Goal: Information Seeking & Learning: Learn about a topic

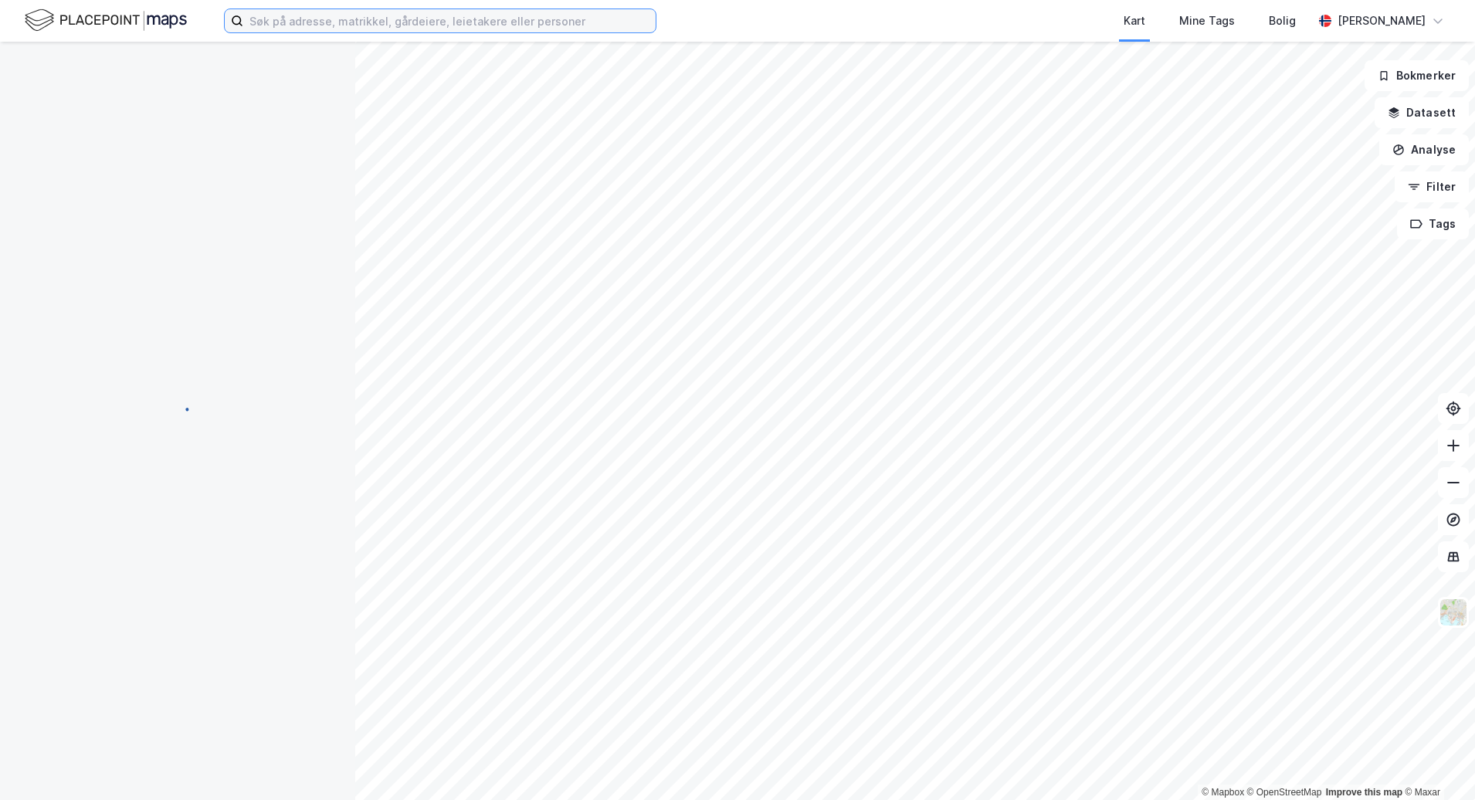
click at [475, 18] on input at bounding box center [449, 20] width 412 height 23
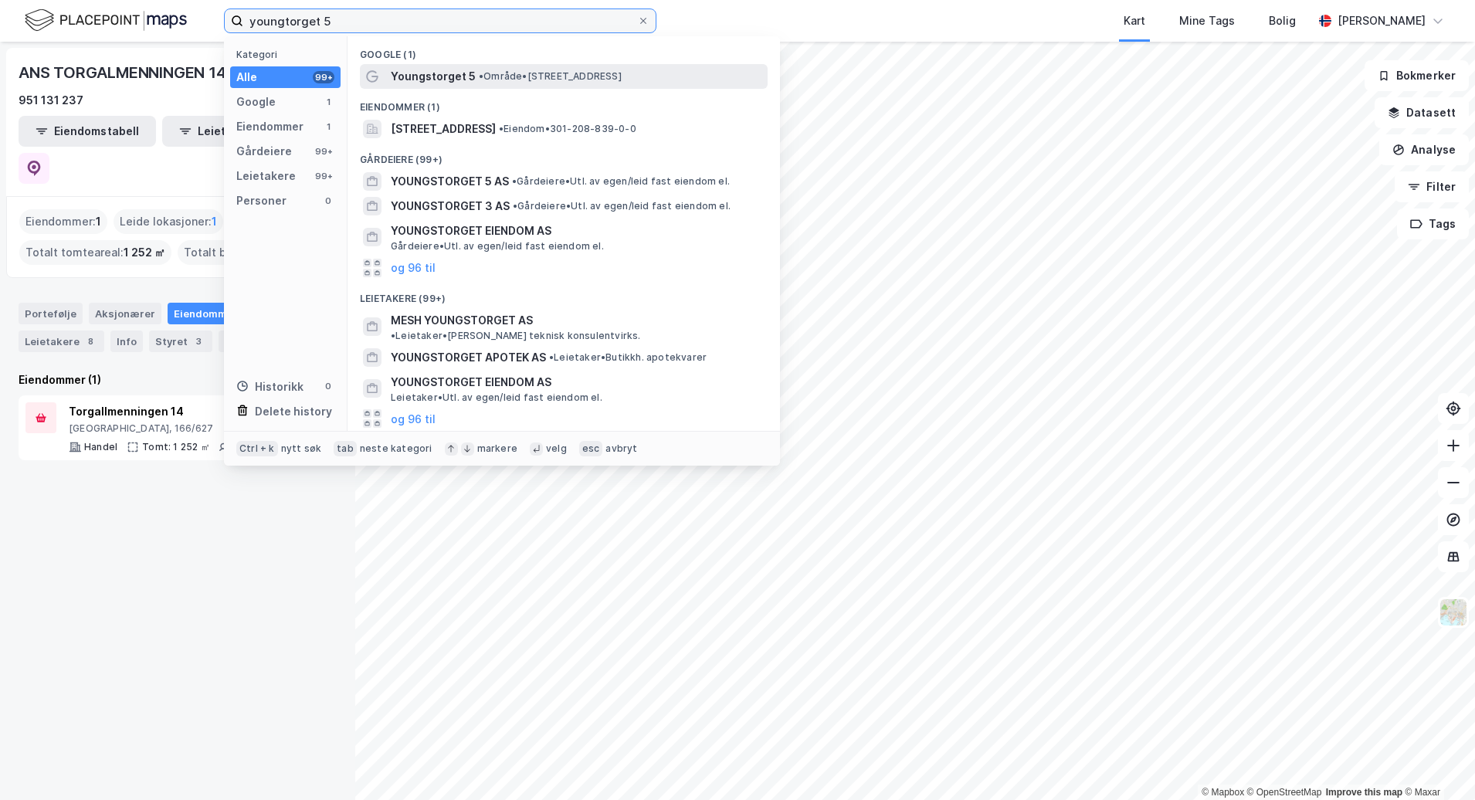
type input "youngtorget 5"
click at [497, 84] on div "Youngstorget 5 • Område • [STREET_ADDRESS]" at bounding box center [578, 76] width 374 height 19
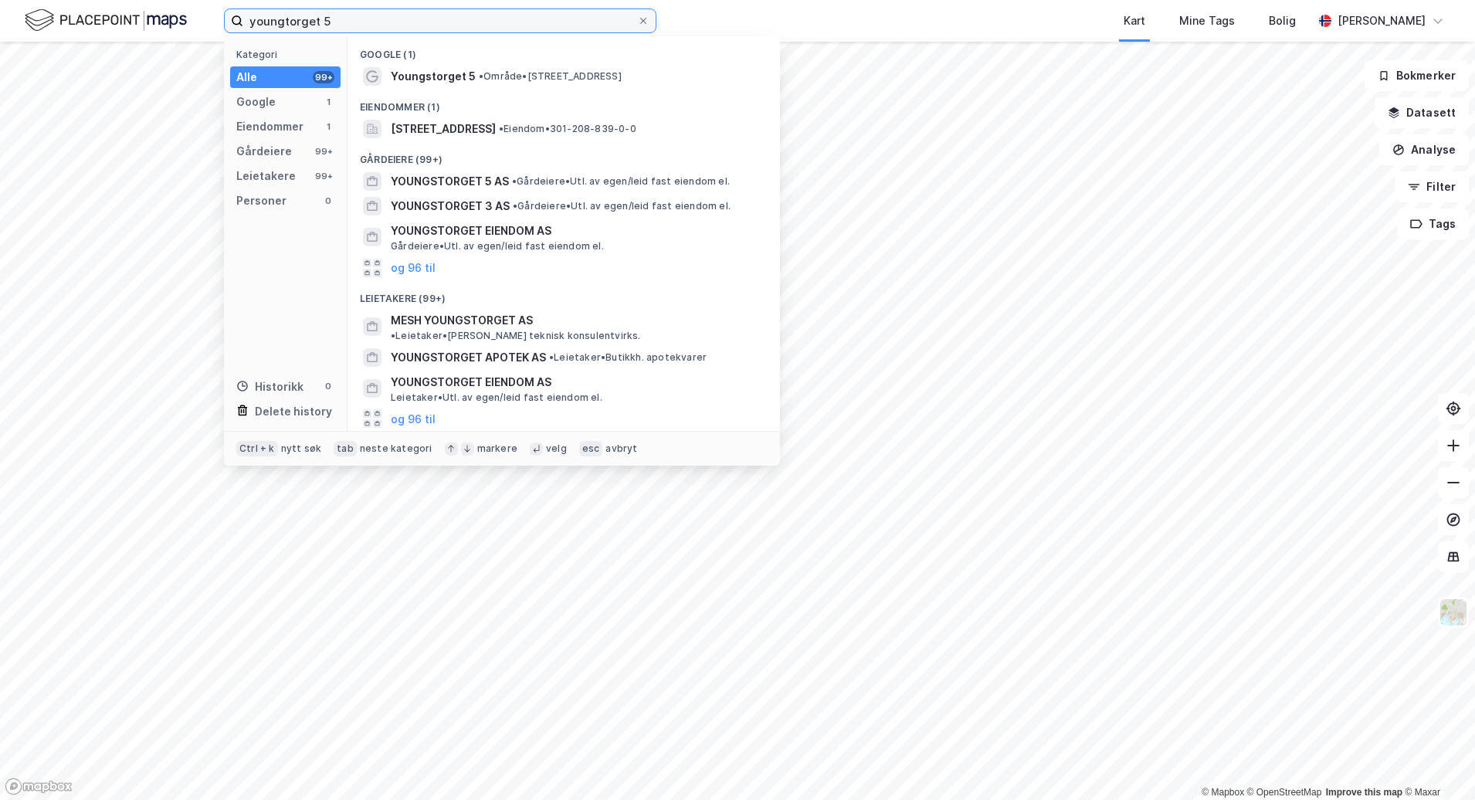
click at [412, 26] on input "youngtorget 5" at bounding box center [440, 20] width 394 height 23
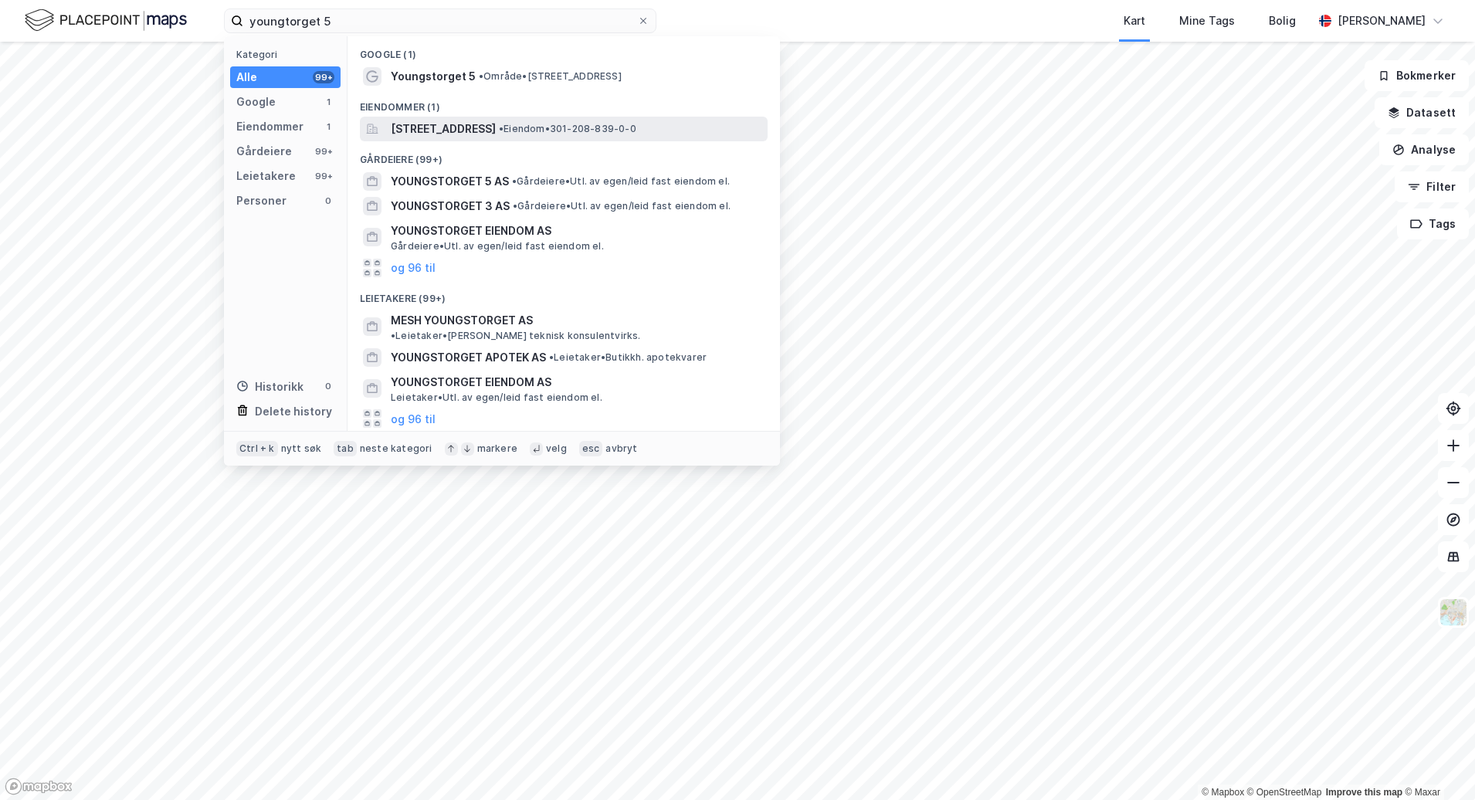
click at [491, 124] on span "[STREET_ADDRESS]" at bounding box center [443, 129] width 105 height 19
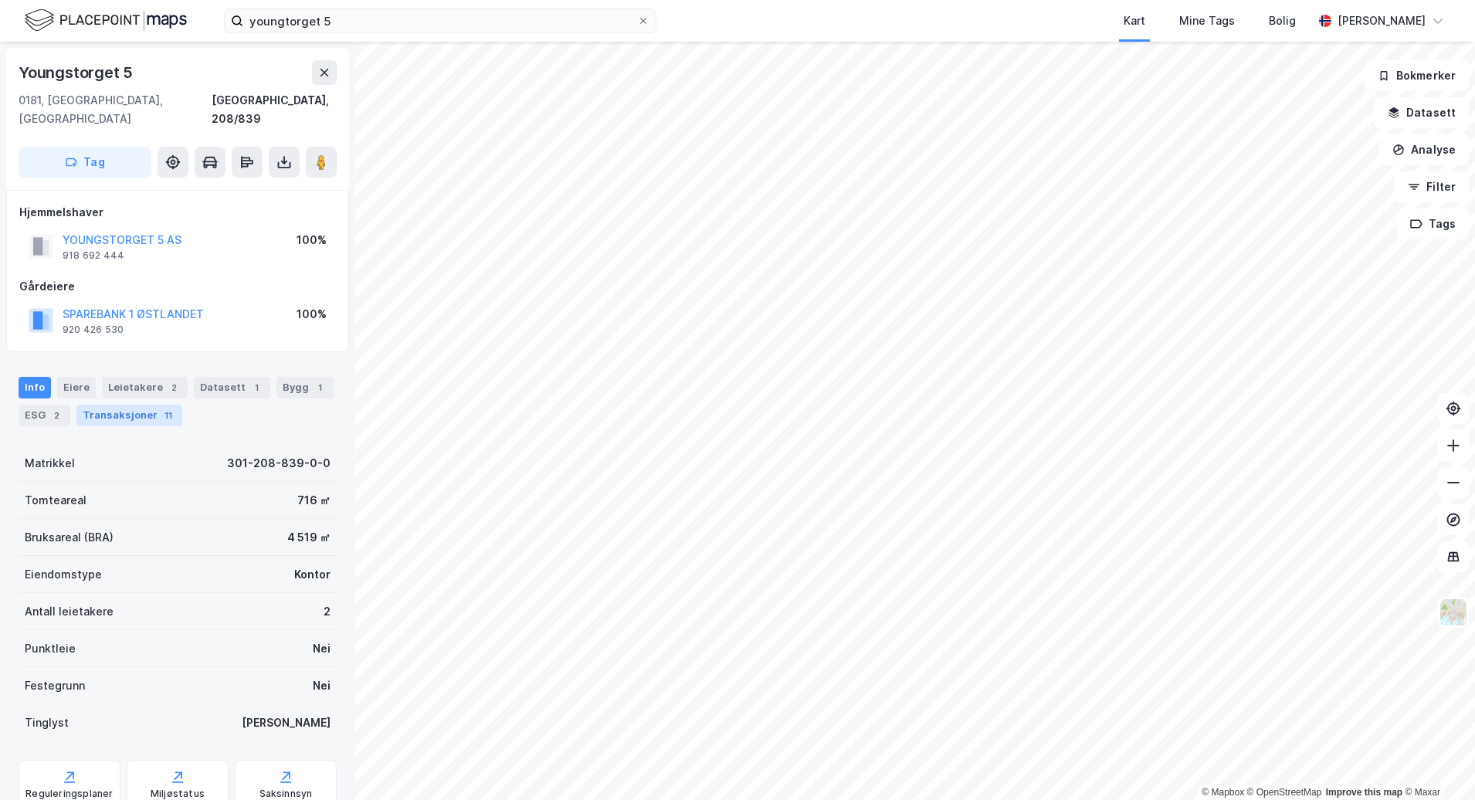
click at [161, 408] on div "11" at bounding box center [168, 415] width 15 height 15
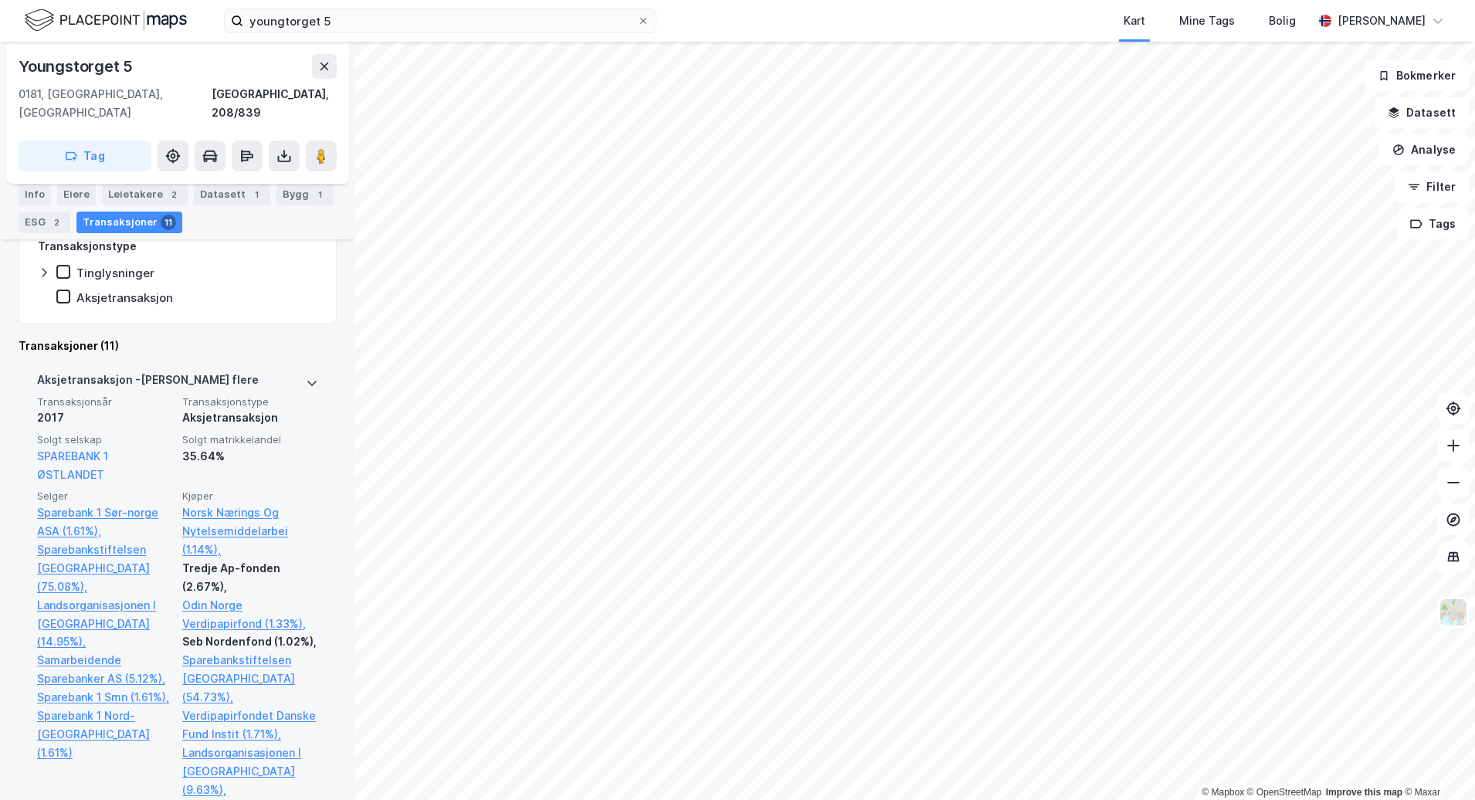
scroll to position [309, 0]
